Goal: Task Accomplishment & Management: Use online tool/utility

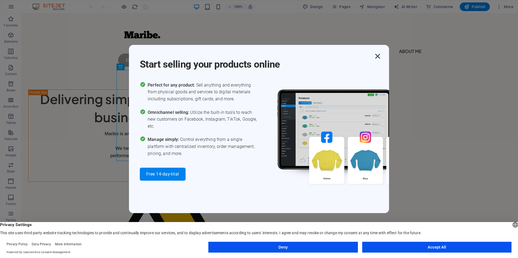
click at [379, 58] on icon "button" at bounding box center [377, 56] width 10 height 10
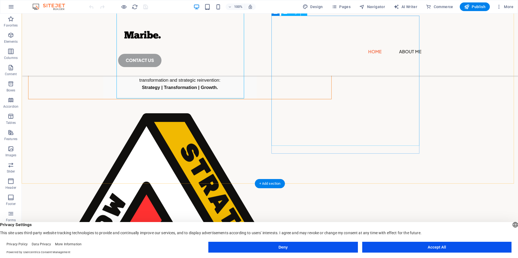
scroll to position [64, 0]
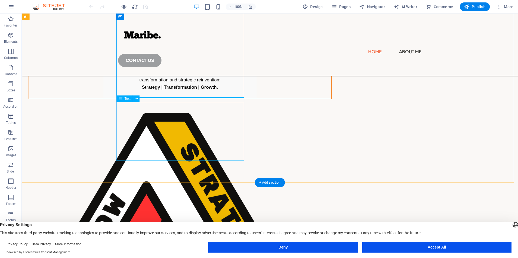
click at [193, 99] on div "Maribe is an advisory company anchored on the value of our expertise and experi…" at bounding box center [179, 73] width 303 height 51
click at [103, 62] on p "Maribe is an advisory company anchored on the value of our expertise and experi…" at bounding box center [179, 55] width 153 height 15
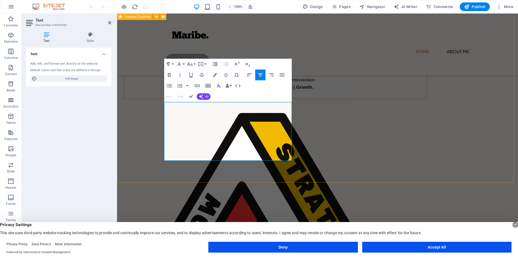
click at [322, 163] on div "Delivering simplified ways in transforming the business of Business and IT! Mar…" at bounding box center [317, 189] width 401 height 394
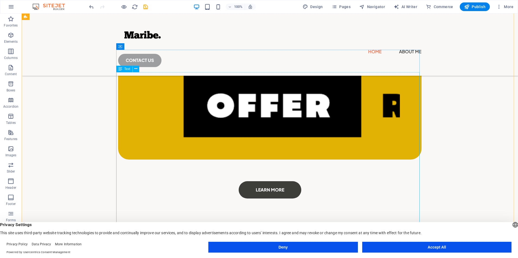
scroll to position [713, 0]
